Goal: Navigation & Orientation: Find specific page/section

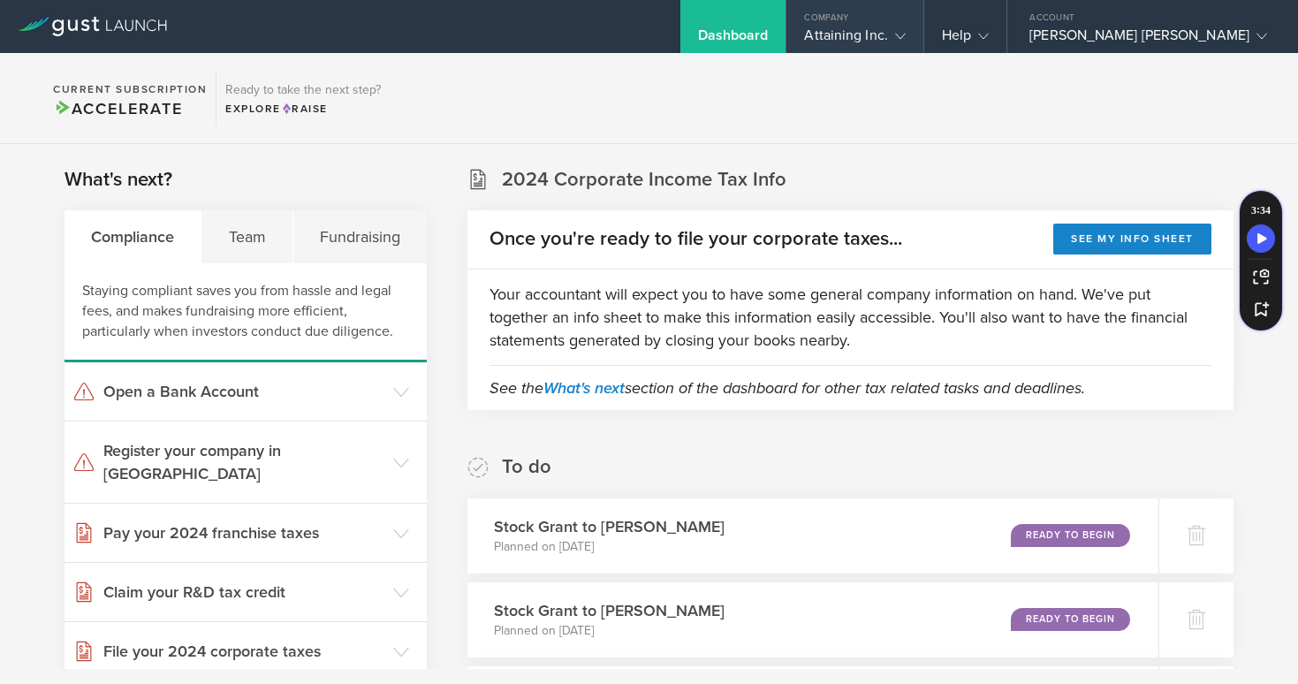
click at [906, 33] on gust-icon at bounding box center [897, 36] width 18 height 18
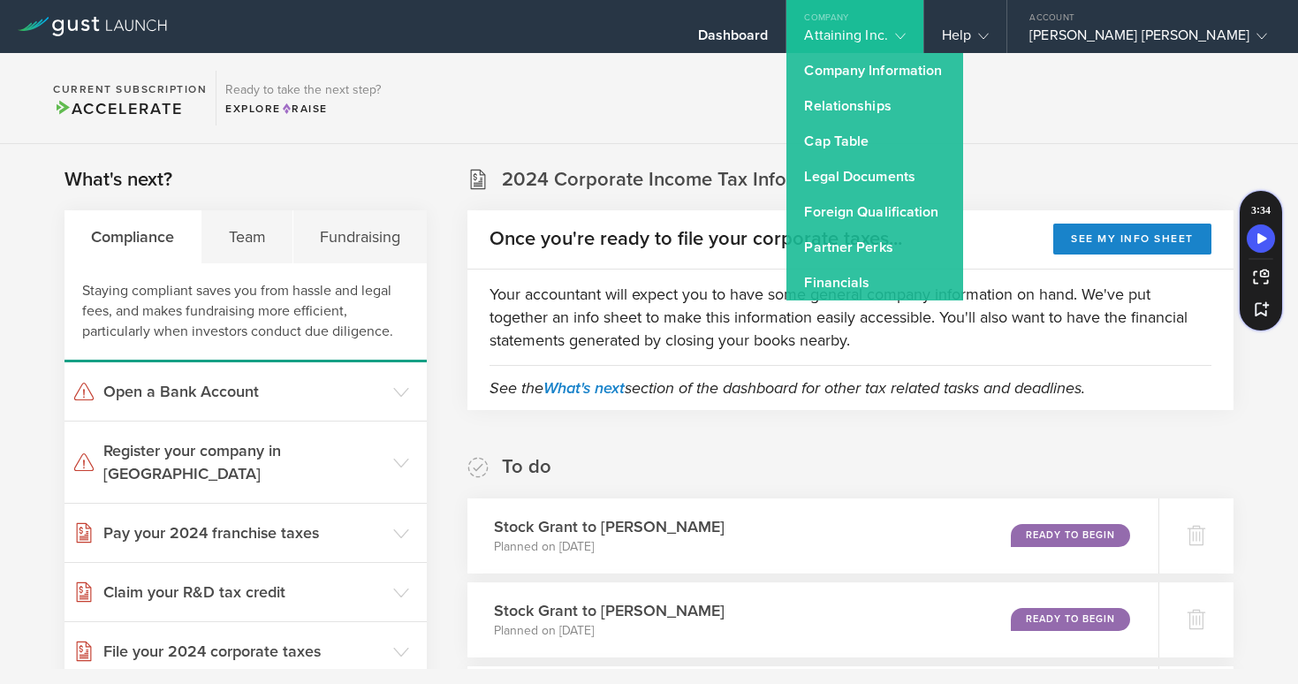
click at [1098, 95] on section "Current Subscription Accelerate Ready to take the next step? Explore Raise" at bounding box center [649, 98] width 1298 height 91
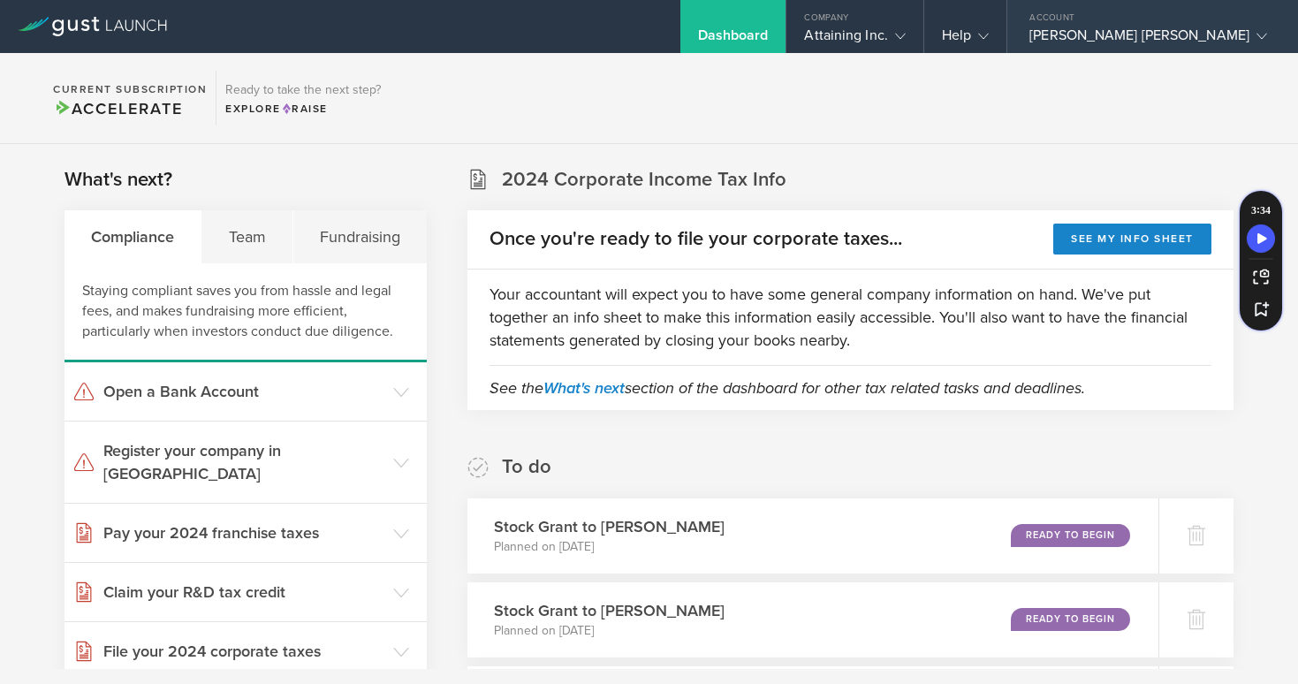
click at [1231, 44] on div "[PERSON_NAME] [PERSON_NAME]" at bounding box center [1148, 40] width 238 height 27
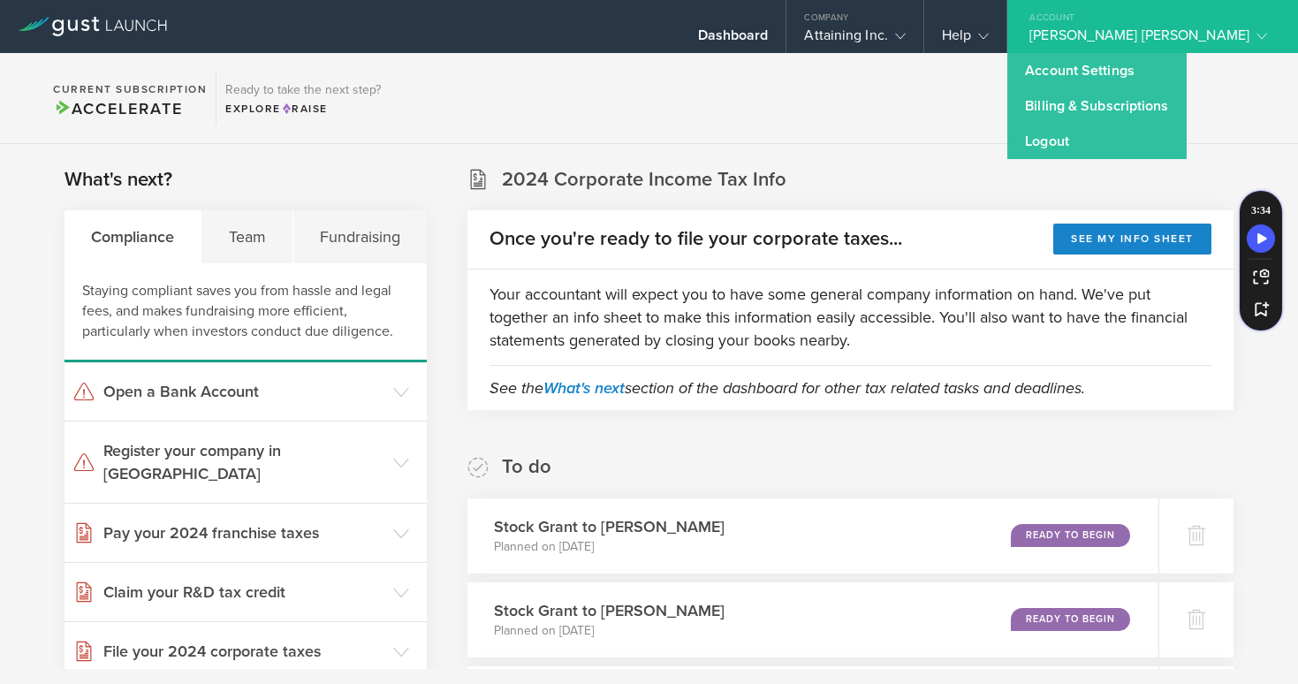
click at [883, 103] on section "Current Subscription Accelerate Ready to take the next step? Explore Raise" at bounding box center [649, 98] width 1298 height 91
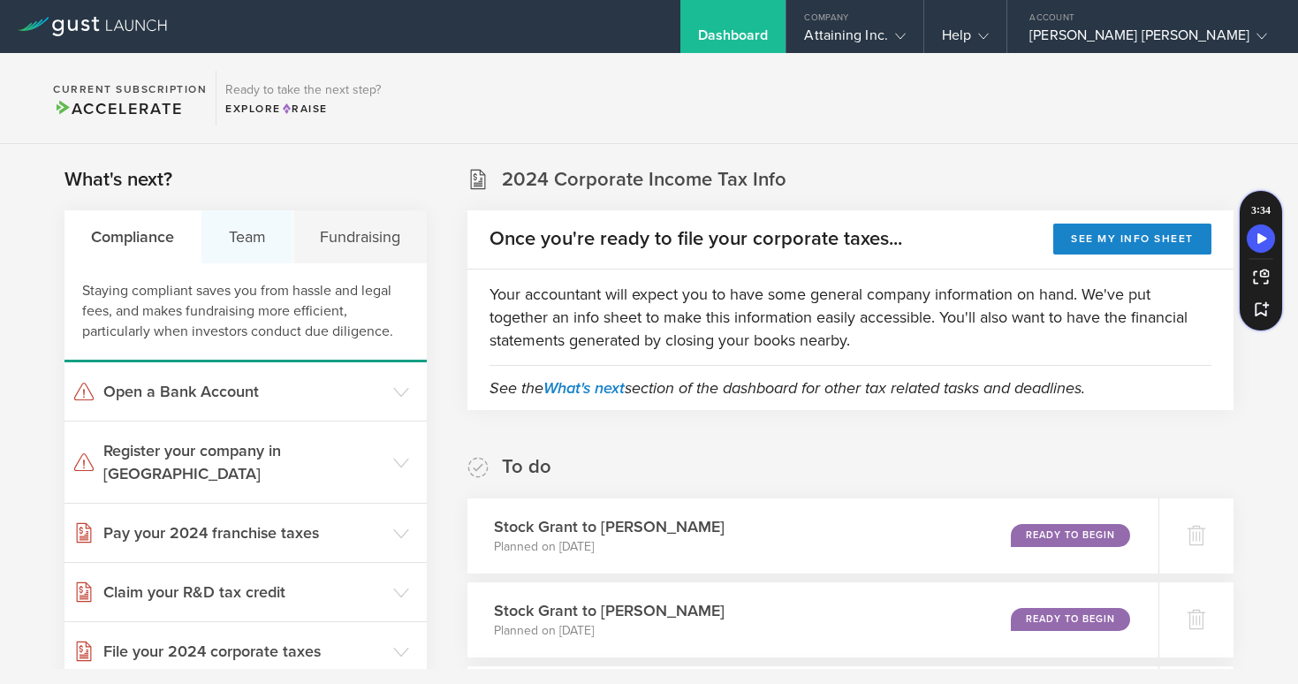
click at [247, 240] on div "Team" at bounding box center [246, 236] width 91 height 53
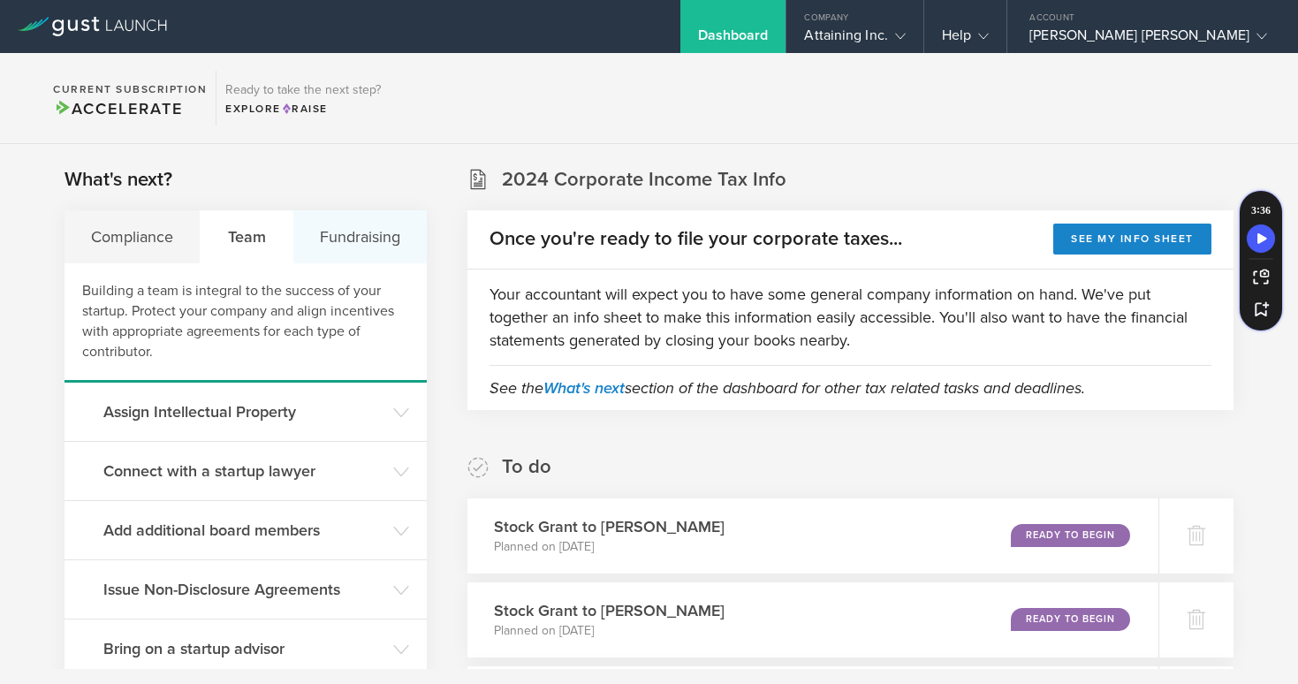
click at [370, 237] on div "Fundraising" at bounding box center [359, 236] width 133 height 53
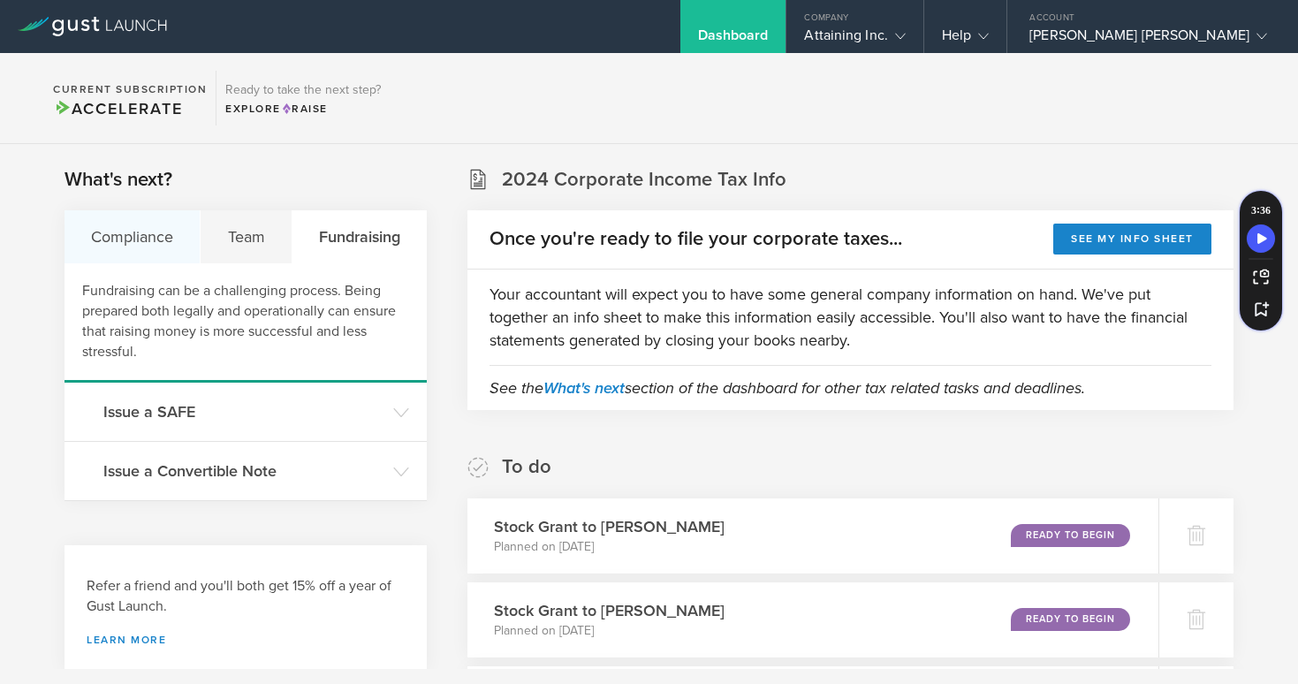
click at [137, 231] on div "Compliance" at bounding box center [132, 236] width 136 height 53
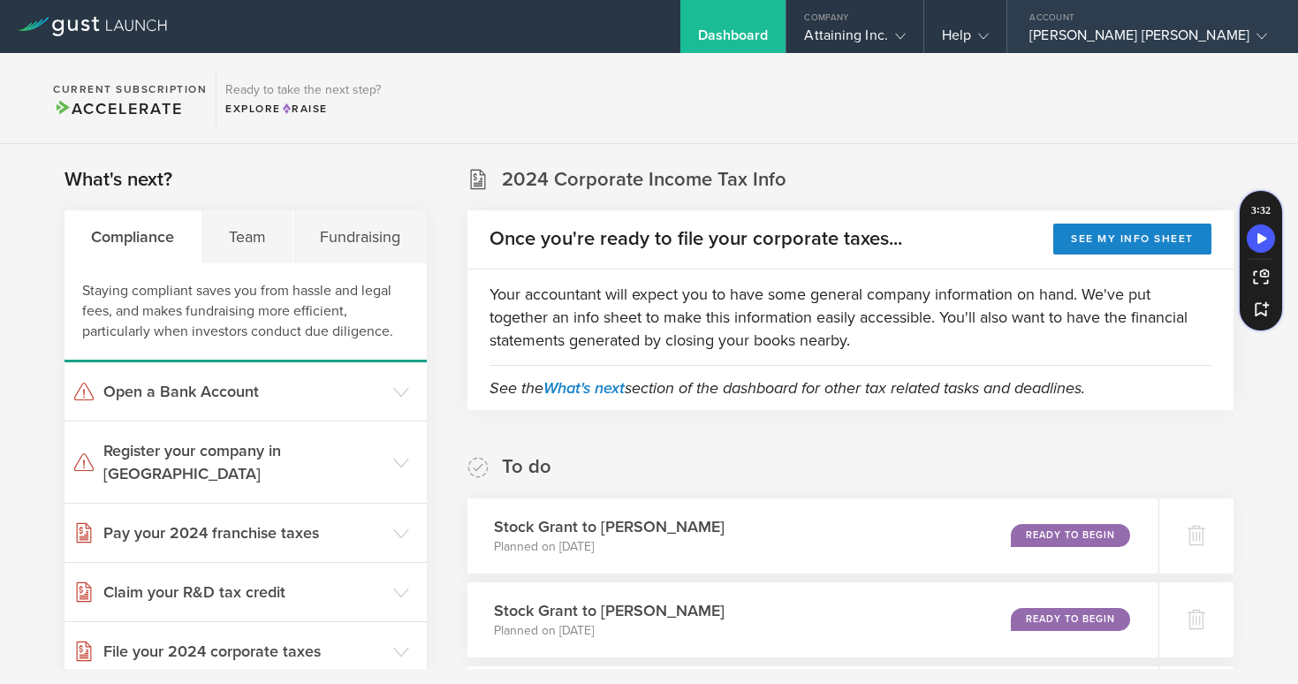
click at [1256, 41] on icon at bounding box center [1261, 36] width 11 height 11
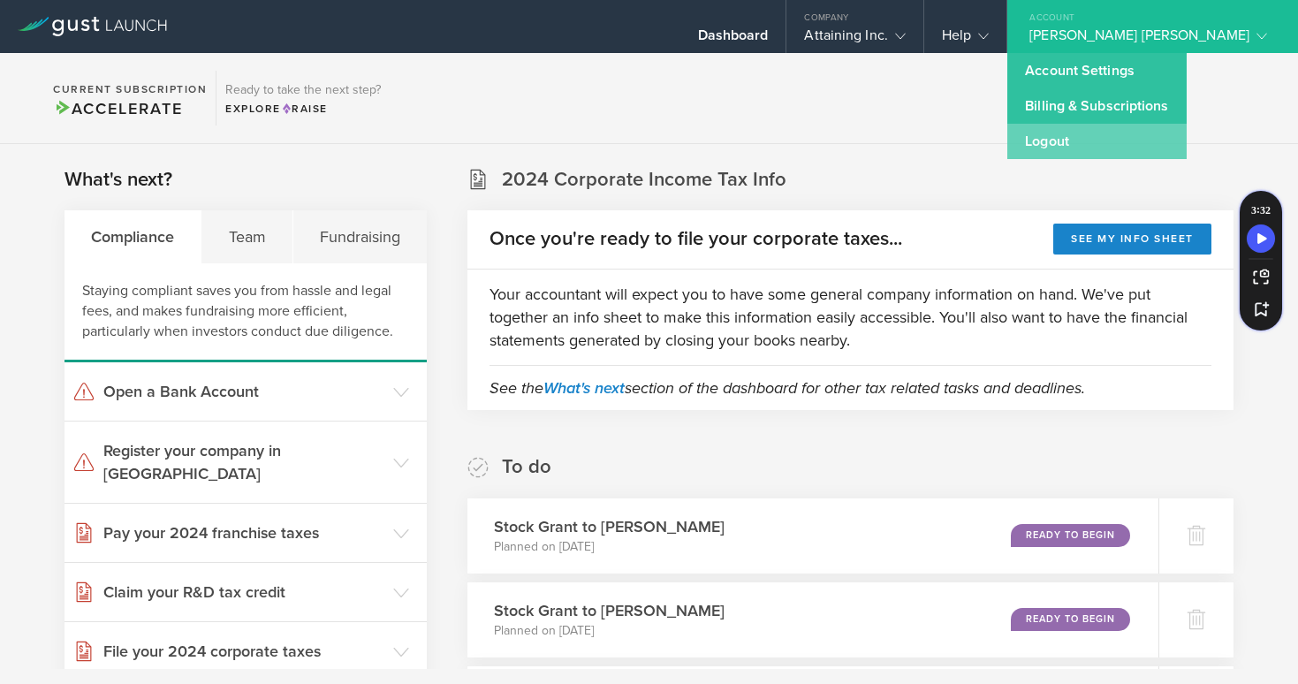
click at [1145, 142] on link "Logout" at bounding box center [1096, 141] width 178 height 35
